Goal: Information Seeking & Learning: Check status

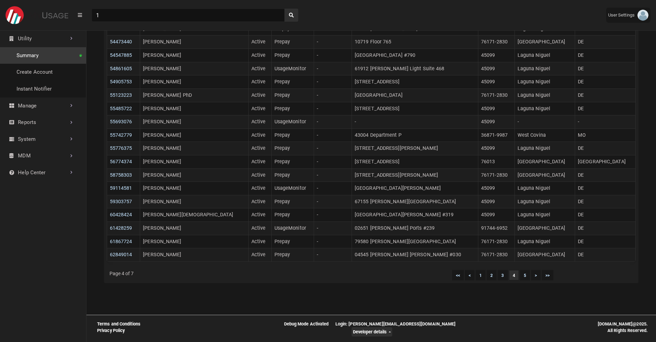
scroll to position [3, 0]
click at [32, 141] on link "System" at bounding box center [43, 139] width 86 height 17
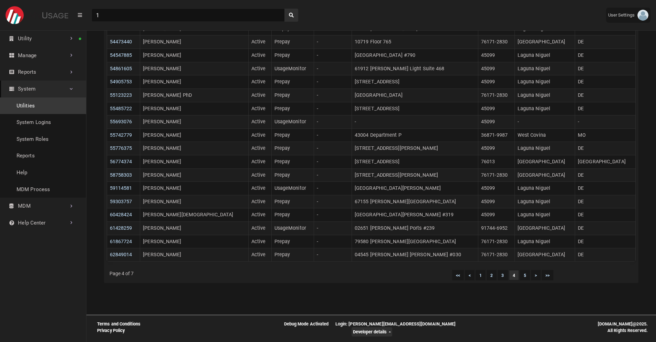
click at [39, 107] on link "Utilities" at bounding box center [43, 106] width 86 height 17
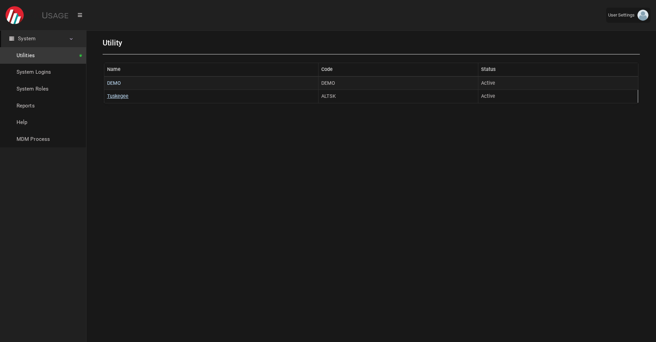
click at [116, 94] on link "Tuskegee" at bounding box center [118, 96] width 22 height 6
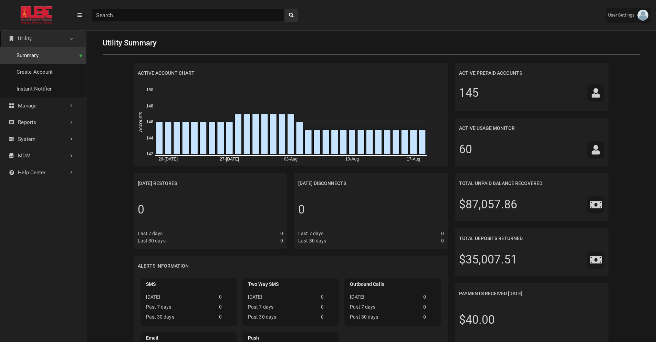
scroll to position [3, 0]
click at [143, 19] on input "Search" at bounding box center [188, 15] width 193 height 13
paste input "07679741"
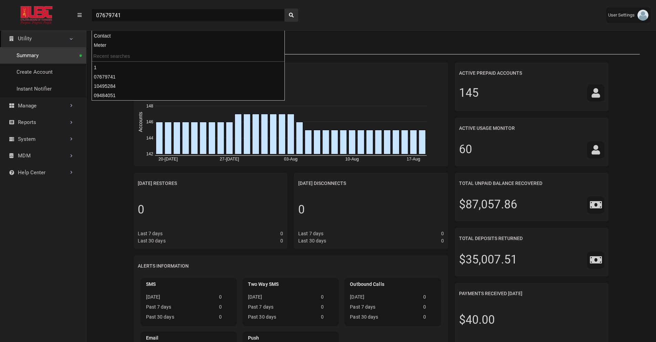
type input "07679741"
click at [285, 9] on button "search" at bounding box center [292, 15] width 14 height 13
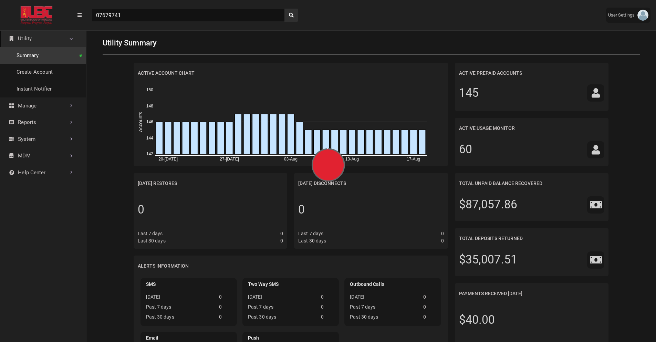
click at [316, 25] on div "07679741" at bounding box center [343, 15] width 515 height 24
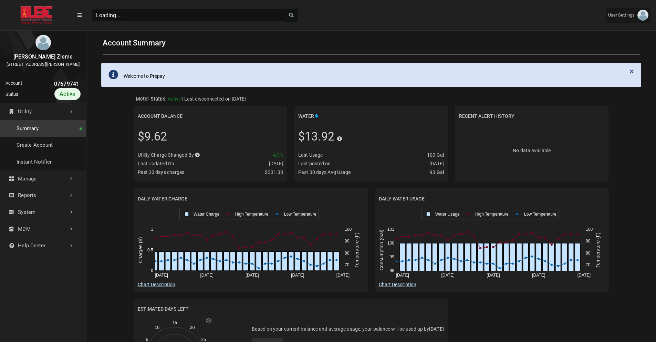
scroll to position [237, 86]
click at [40, 221] on link "History" at bounding box center [43, 212] width 86 height 17
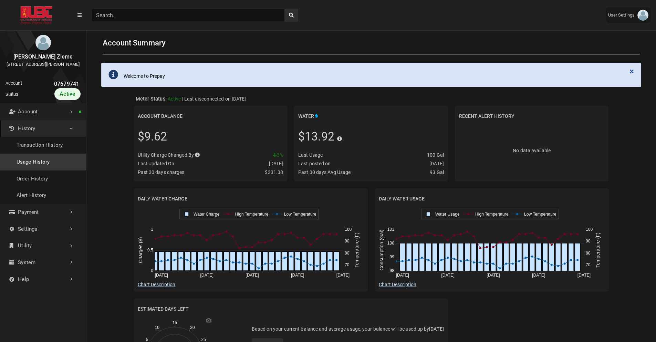
click at [46, 168] on link "Usage History" at bounding box center [43, 162] width 86 height 17
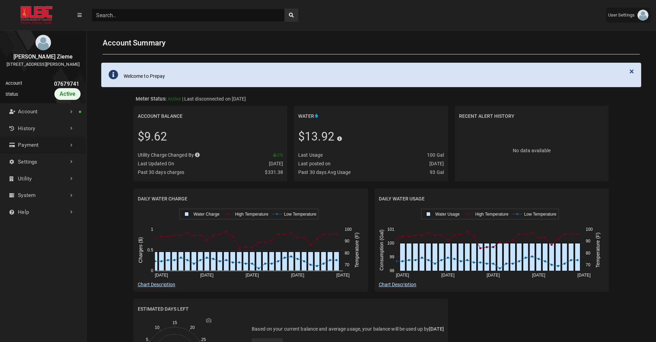
click at [44, 144] on link "Payment" at bounding box center [43, 145] width 86 height 17
click at [52, 137] on link "History" at bounding box center [43, 128] width 86 height 17
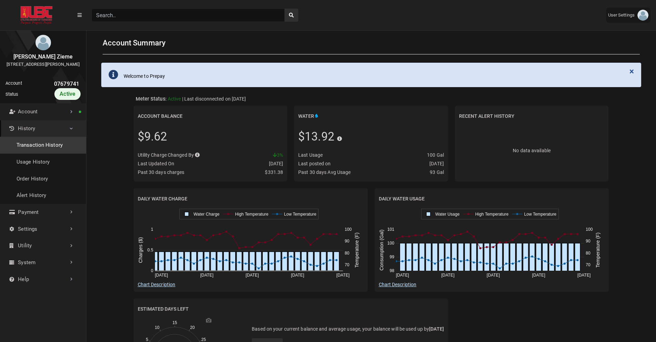
click at [41, 154] on link "Transaction History" at bounding box center [43, 145] width 86 height 17
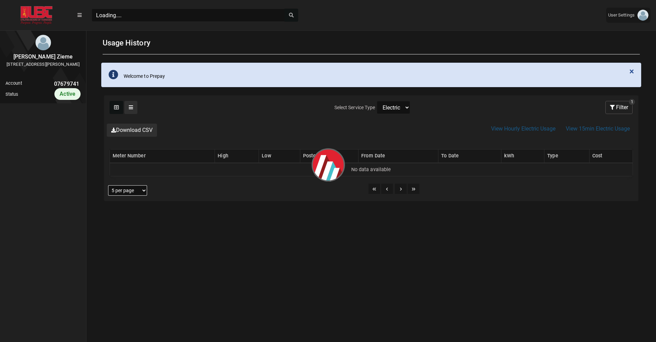
scroll to position [3, 0]
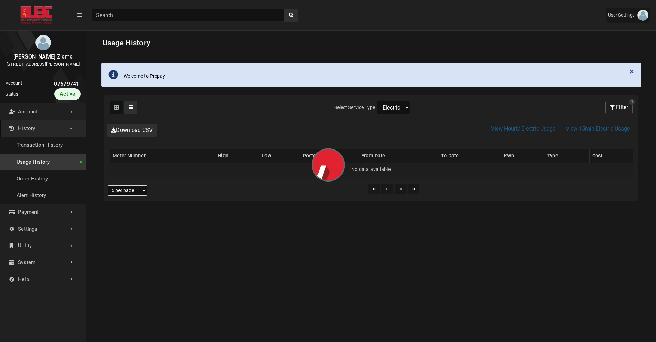
select select "25 per page"
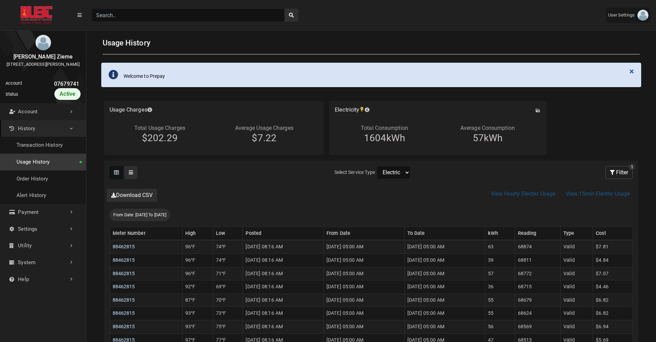
click at [44, 168] on link "Usage History" at bounding box center [43, 162] width 86 height 17
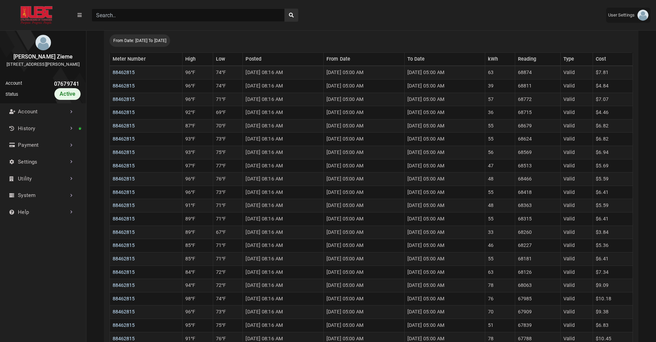
scroll to position [185, 0]
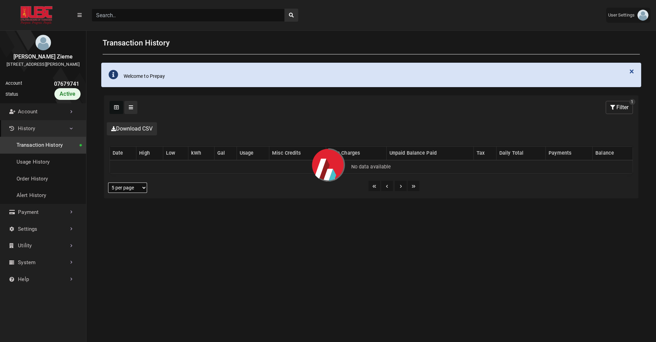
select select "25 per page"
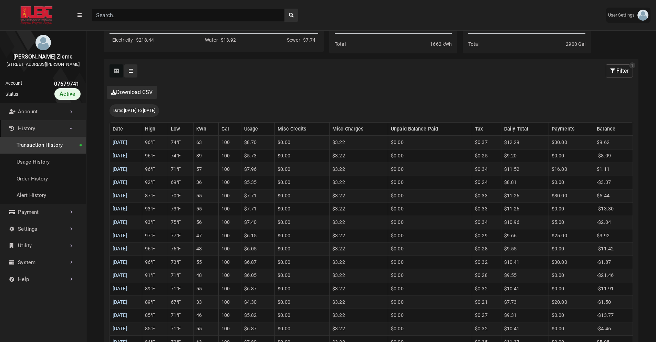
scroll to position [126, 0]
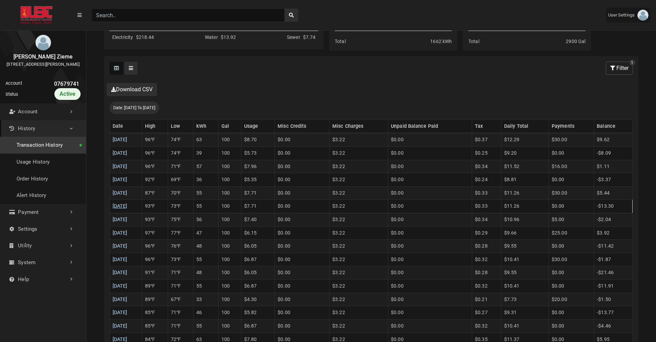
click at [127, 204] on link "08/12/2025" at bounding box center [120, 206] width 15 height 6
click at [127, 194] on link "08/13/2025" at bounding box center [120, 193] width 15 height 6
click at [127, 181] on link "08/14/2025" at bounding box center [120, 180] width 15 height 6
click at [127, 166] on link "08/15/2025" at bounding box center [120, 167] width 15 height 6
click at [127, 150] on link "08/16/2025" at bounding box center [120, 153] width 15 height 6
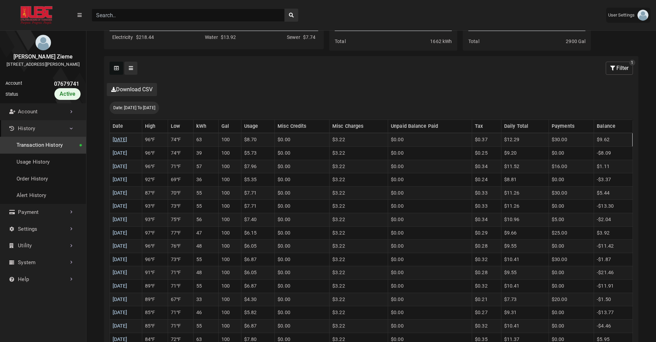
click at [127, 141] on link "08/17/2025" at bounding box center [120, 140] width 15 height 6
click at [119, 219] on link "08/11/2025" at bounding box center [120, 220] width 15 height 6
click at [214, 142] on td "63" at bounding box center [205, 139] width 25 height 13
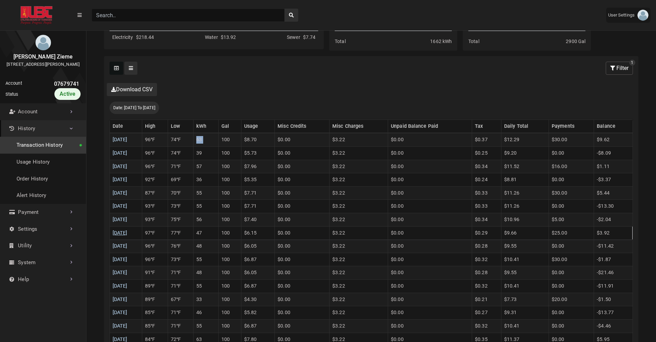
click at [127, 234] on link "08/10/2025" at bounding box center [120, 233] width 15 height 6
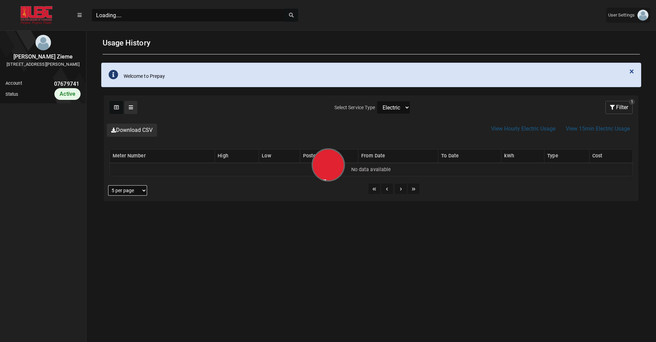
scroll to position [3, 0]
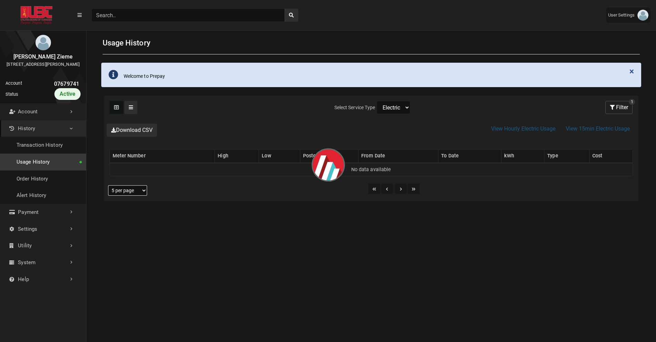
select select "Water"
click at [377, 101] on select "Electric Sewer Water" at bounding box center [393, 107] width 33 height 13
select select "25 per page"
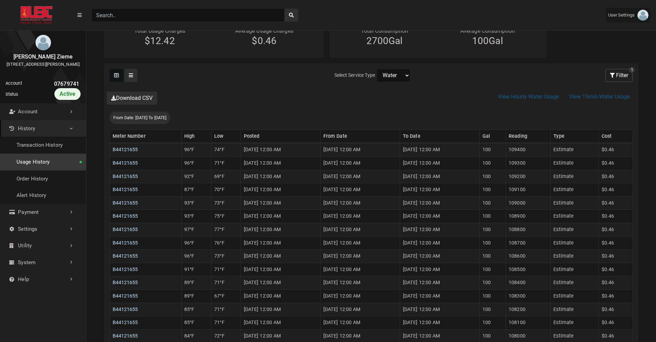
scroll to position [98, 0]
click at [401, 76] on select "Electric Sewer Water" at bounding box center [393, 74] width 33 height 13
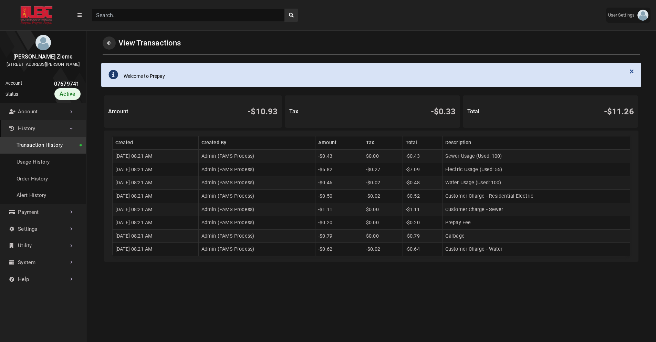
scroll to position [3, 0]
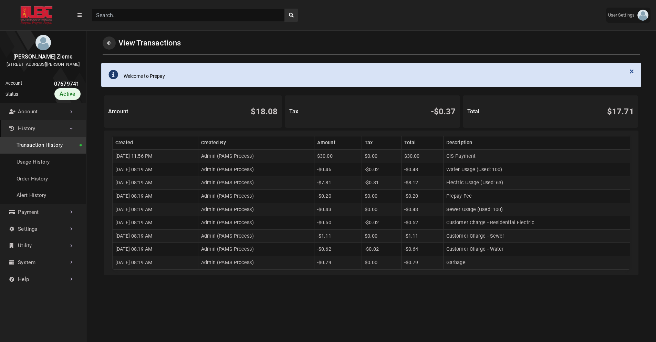
scroll to position [2, 0]
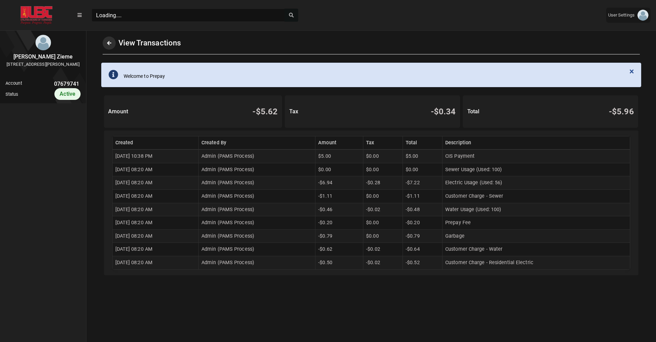
scroll to position [3, 0]
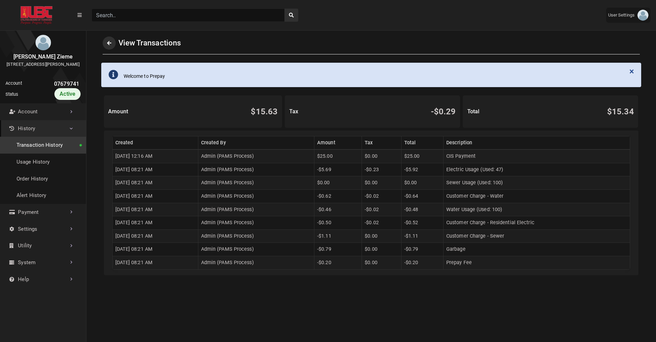
click at [337, 181] on td "$0.00" at bounding box center [339, 182] width 48 height 13
